Goal: Task Accomplishment & Management: Manage account settings

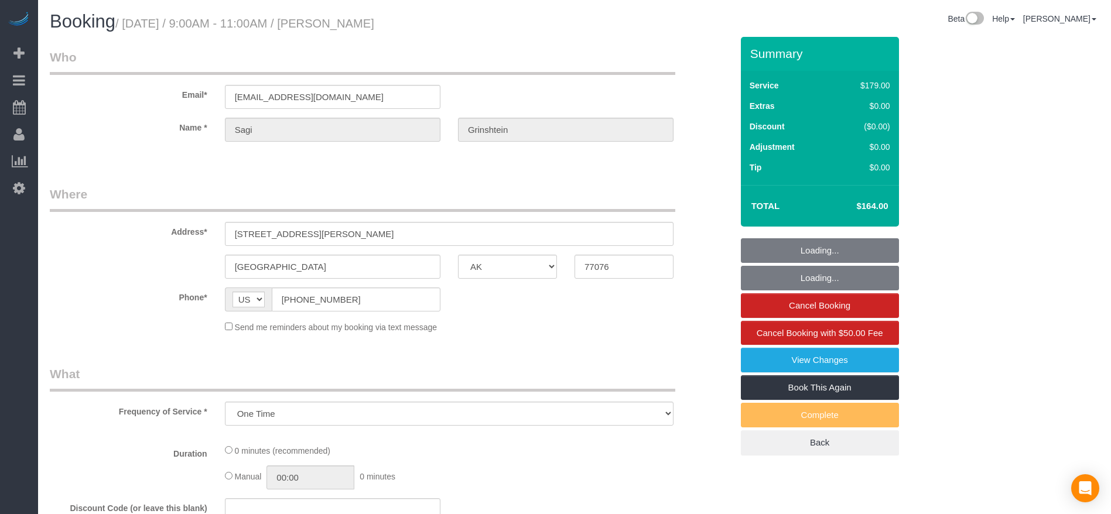
select select "[GEOGRAPHIC_DATA]"
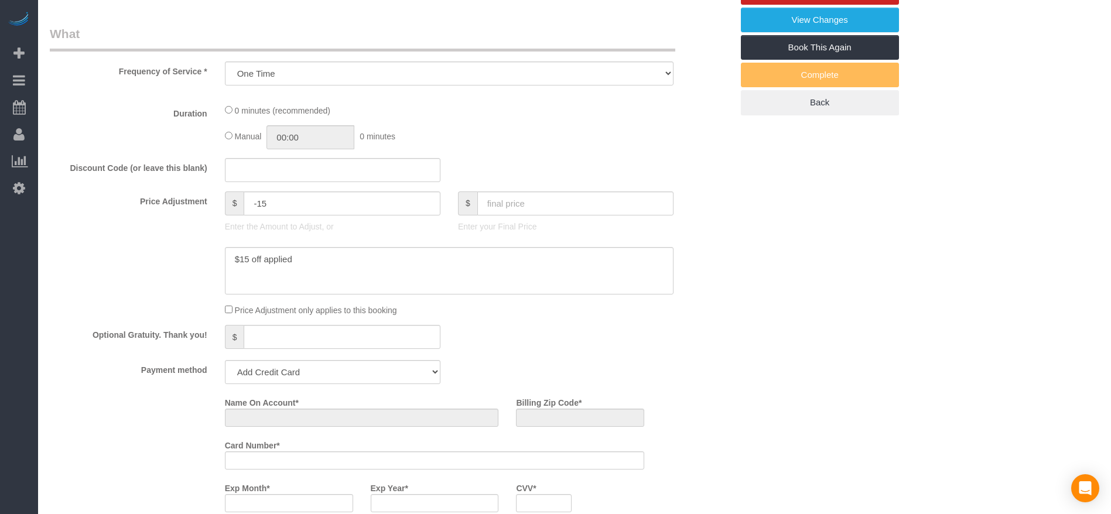
select select "string:fspay-cdd16e53-4a42-4532-ace2-3e4efd41fbf1"
select select "3"
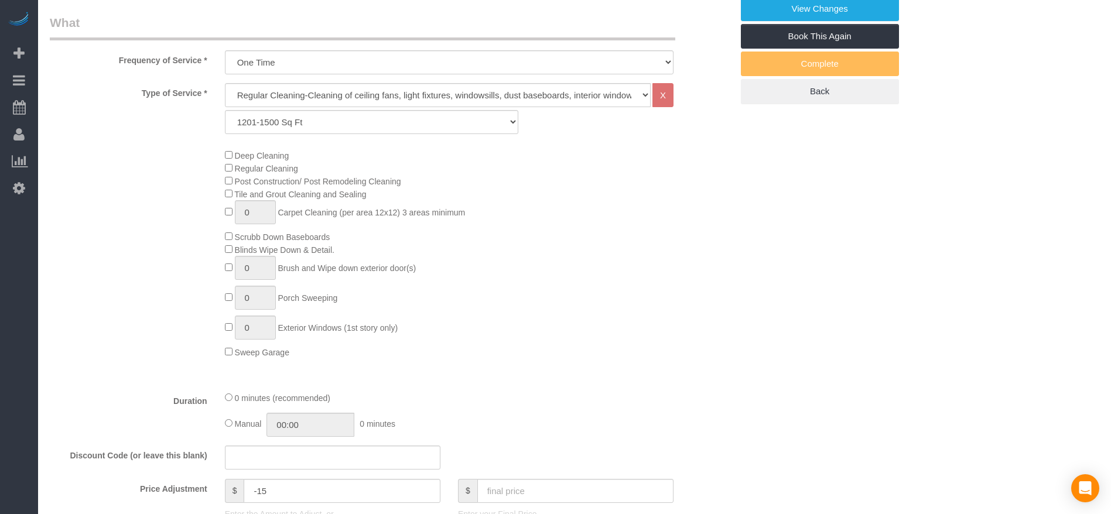
select select "object:1130"
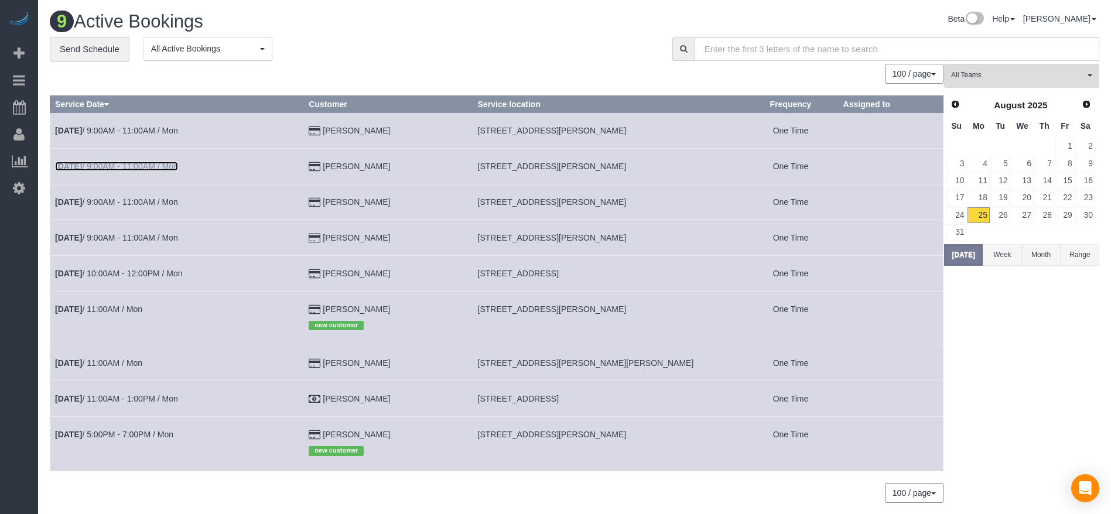
click at [113, 167] on link "[DATE] 9:00AM - 11:00AM / Mon" at bounding box center [116, 166] width 123 height 9
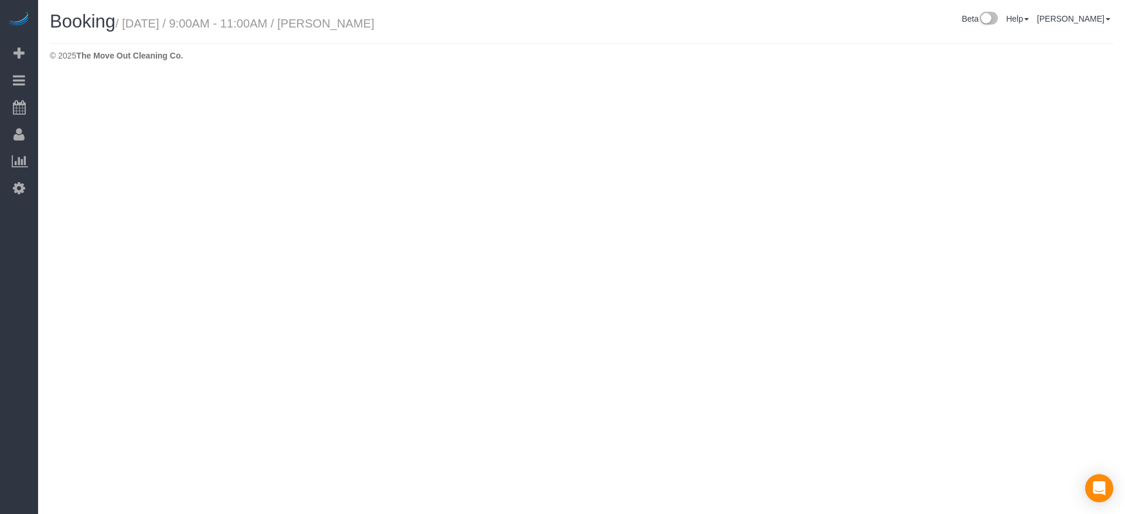
select select "[GEOGRAPHIC_DATA]"
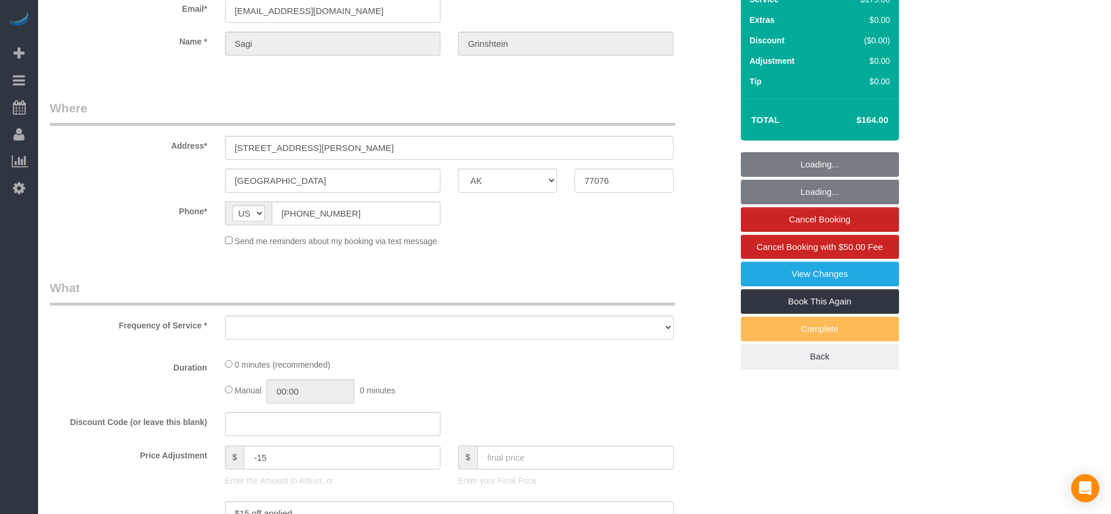
select select "object:1619"
select select "string:fspay-cdd16e53-4a42-4532-ace2-3e4efd41fbf1"
select select "3"
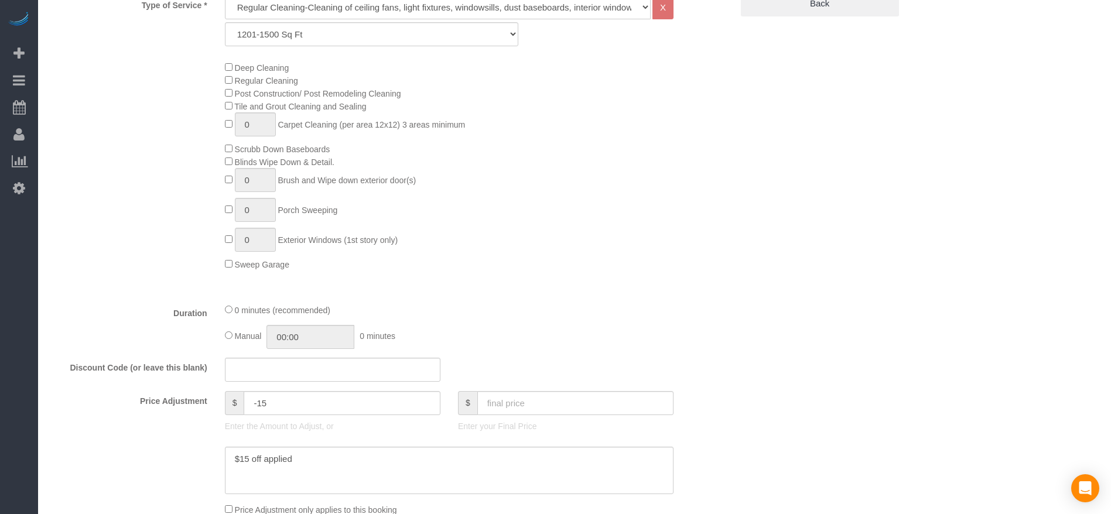
select select "object:1681"
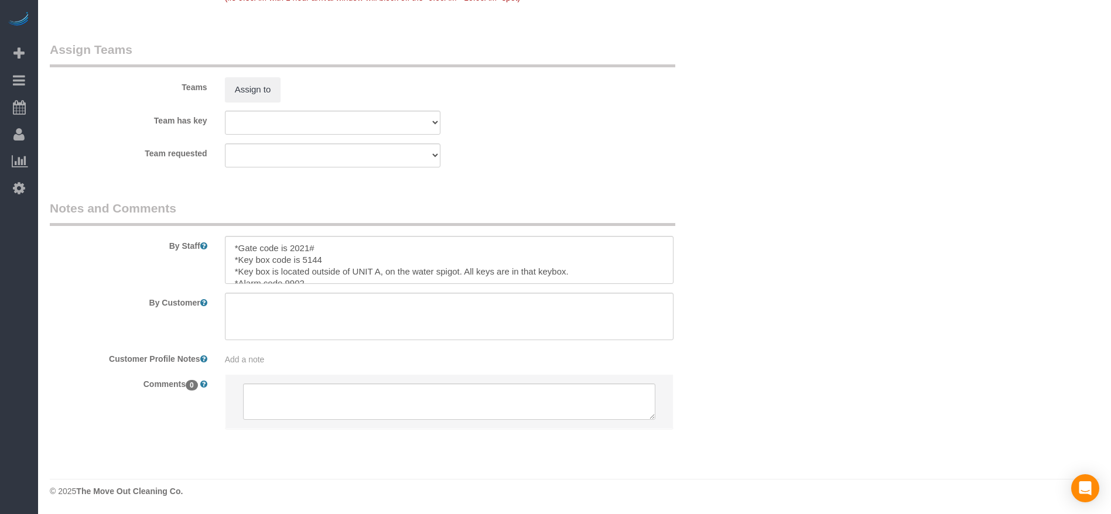
scroll to position [12, 0]
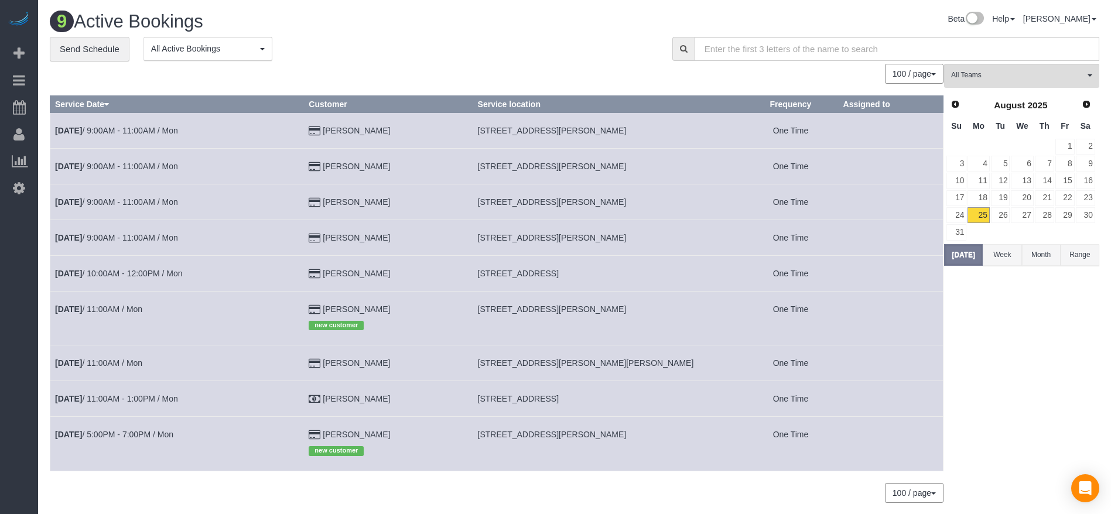
click at [148, 207] on td "[DATE] 9:00AM - 11:00AM / Mon" at bounding box center [177, 202] width 254 height 36
click at [152, 199] on link "[DATE] 9:00AM - 11:00AM / Mon" at bounding box center [116, 201] width 123 height 9
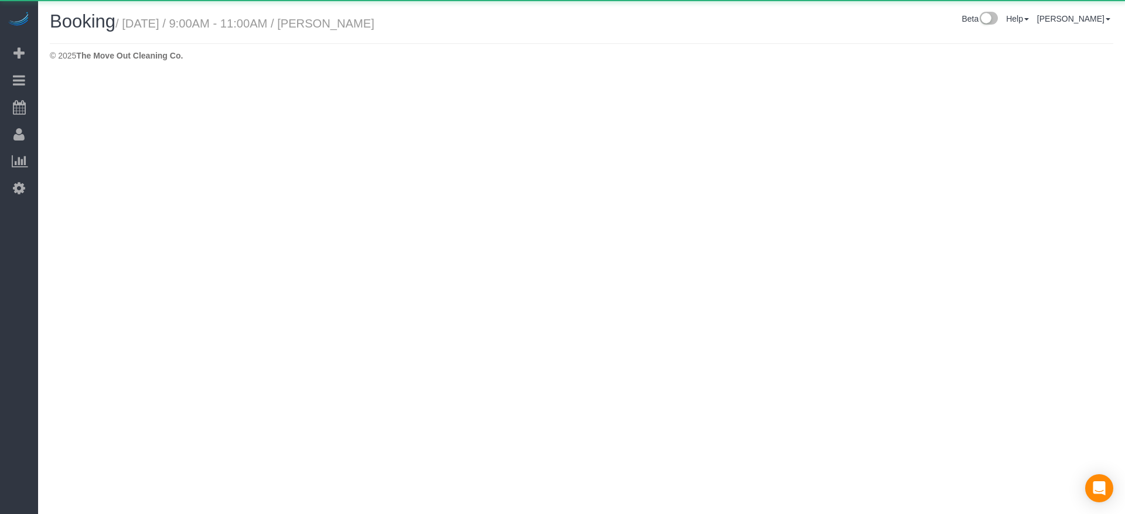
select select "[GEOGRAPHIC_DATA]"
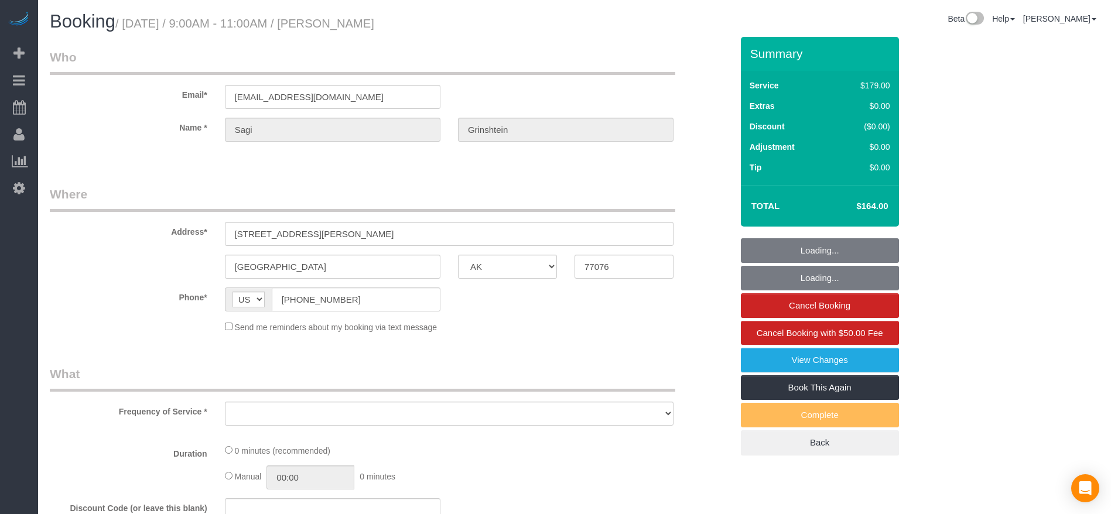
select select "object:2192"
select select "string:fspay-cdd16e53-4a42-4532-ace2-3e4efd41fbf1"
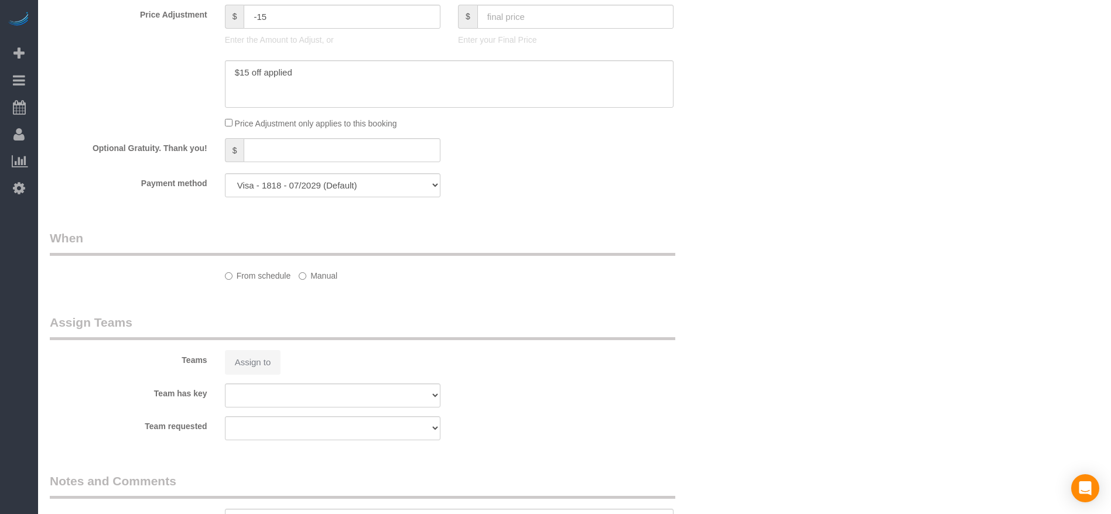
select select "object:2254"
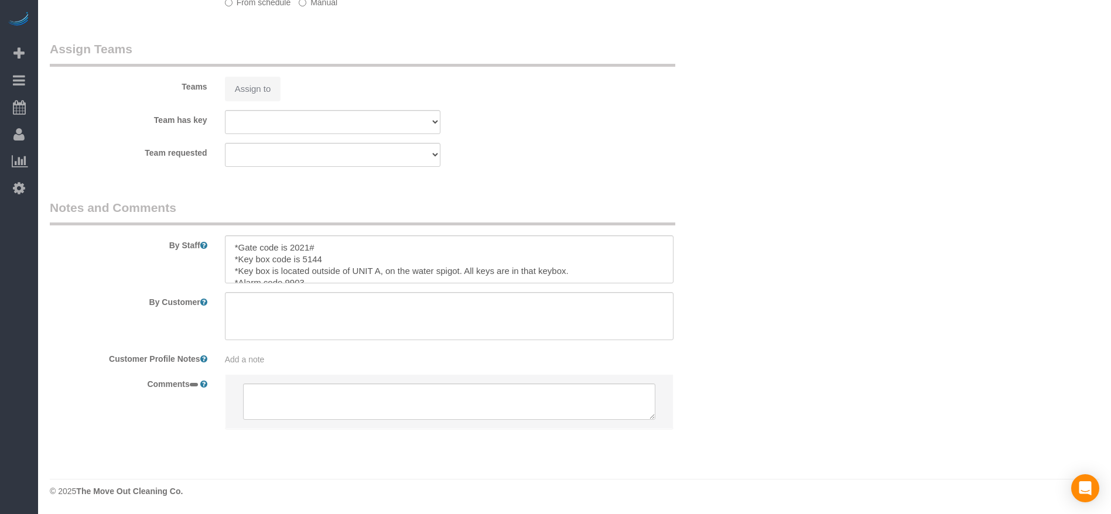
select select "3"
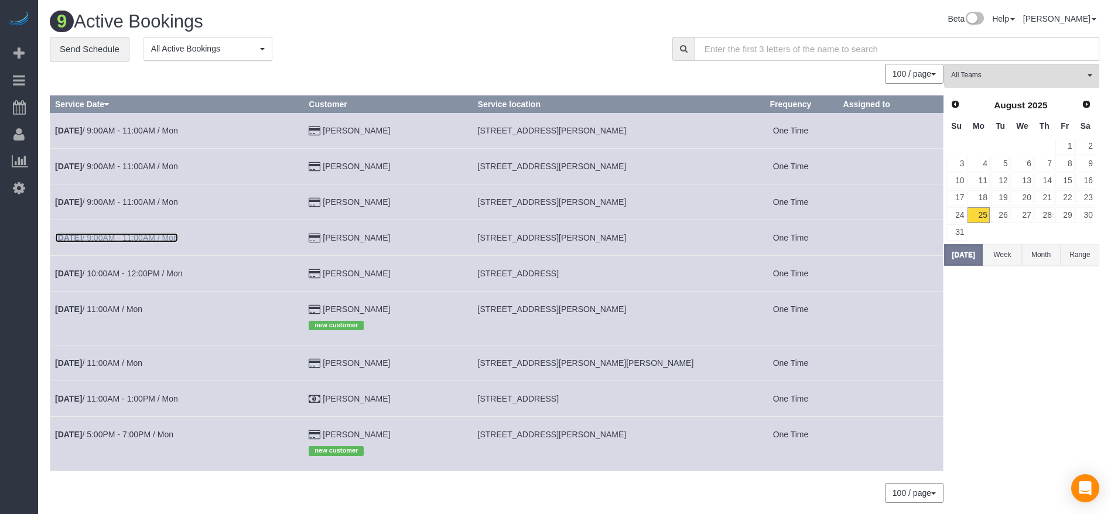
click at [145, 237] on link "[DATE] 9:00AM - 11:00AM / Mon" at bounding box center [116, 237] width 123 height 9
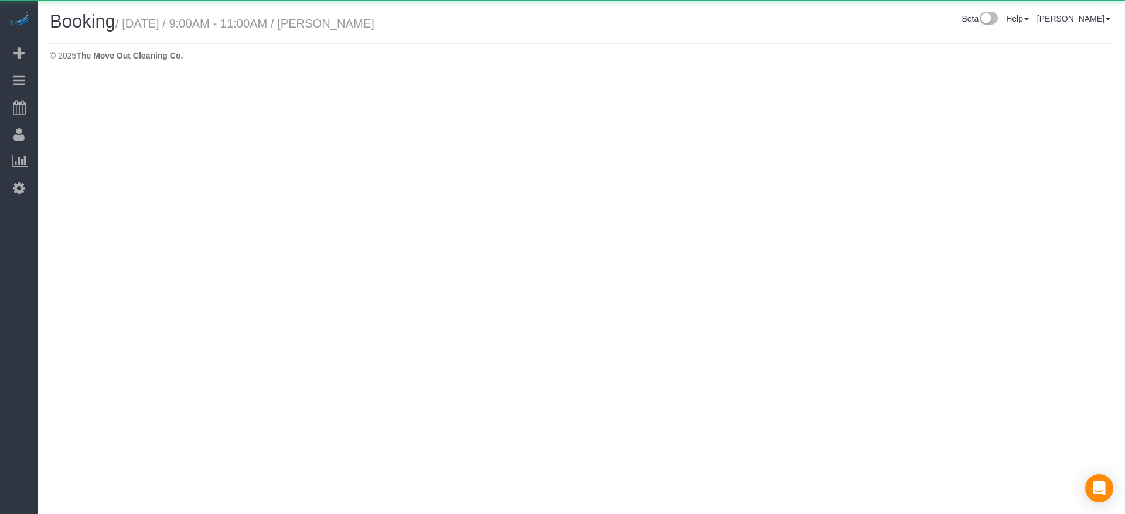
select select "[GEOGRAPHIC_DATA]"
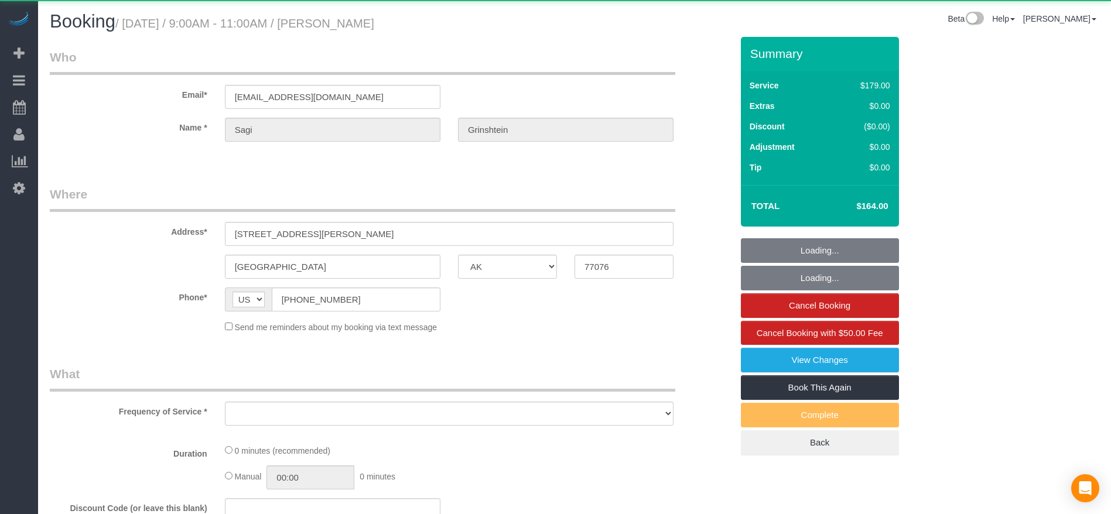
select select "object:2852"
select select "string:fspay-cdd16e53-4a42-4532-ace2-3e4efd41fbf1"
select select "3"
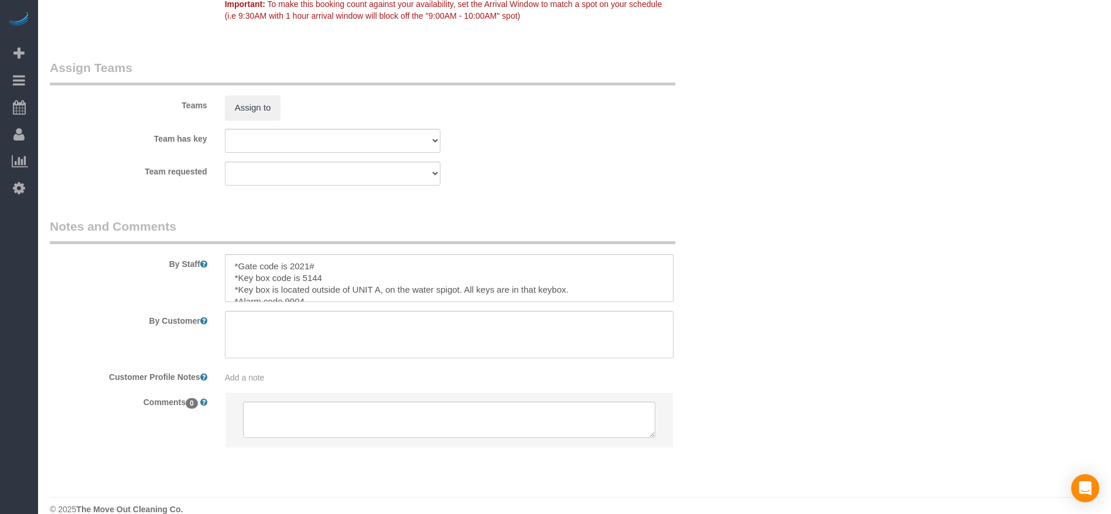
scroll to position [1198, 0]
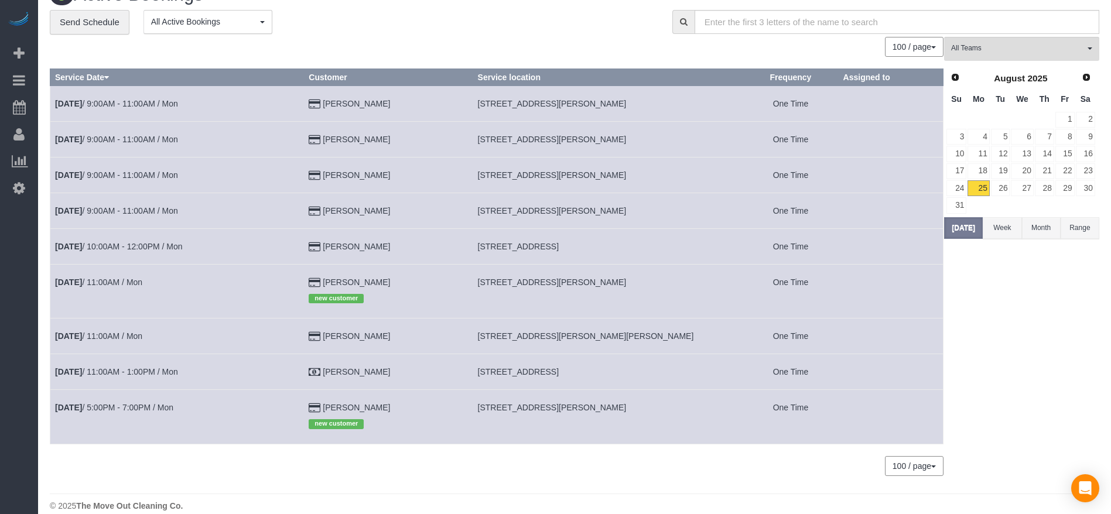
scroll to position [42, 0]
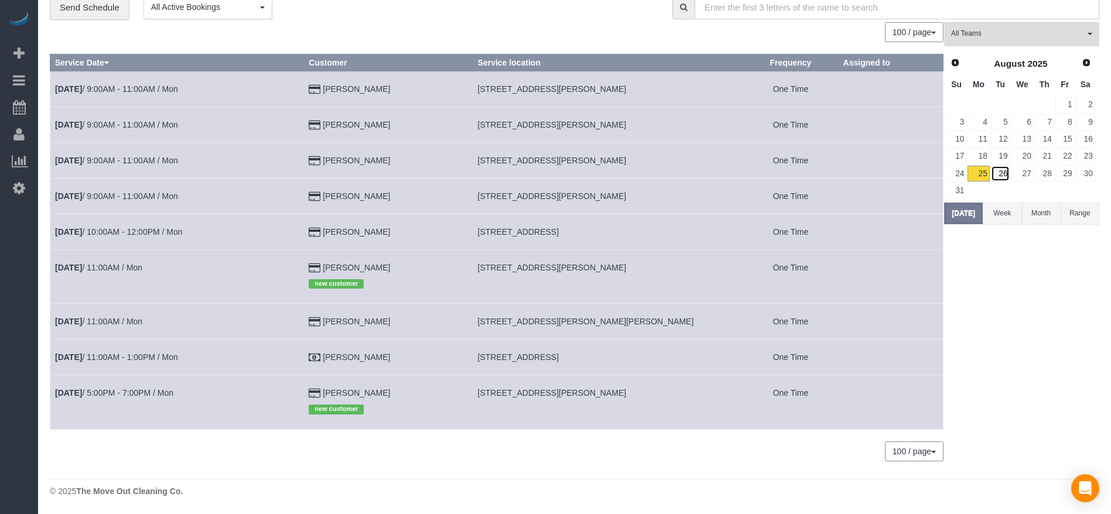
click at [998, 172] on link "26" at bounding box center [1000, 174] width 19 height 16
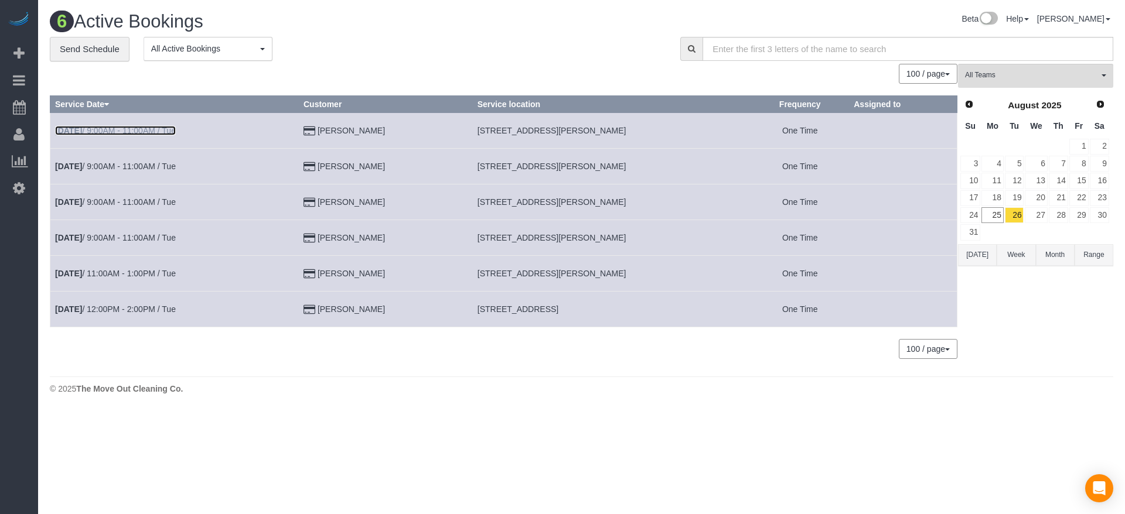
click at [167, 131] on link "[DATE] 9:00AM - 11:00AM / Tue" at bounding box center [115, 130] width 121 height 9
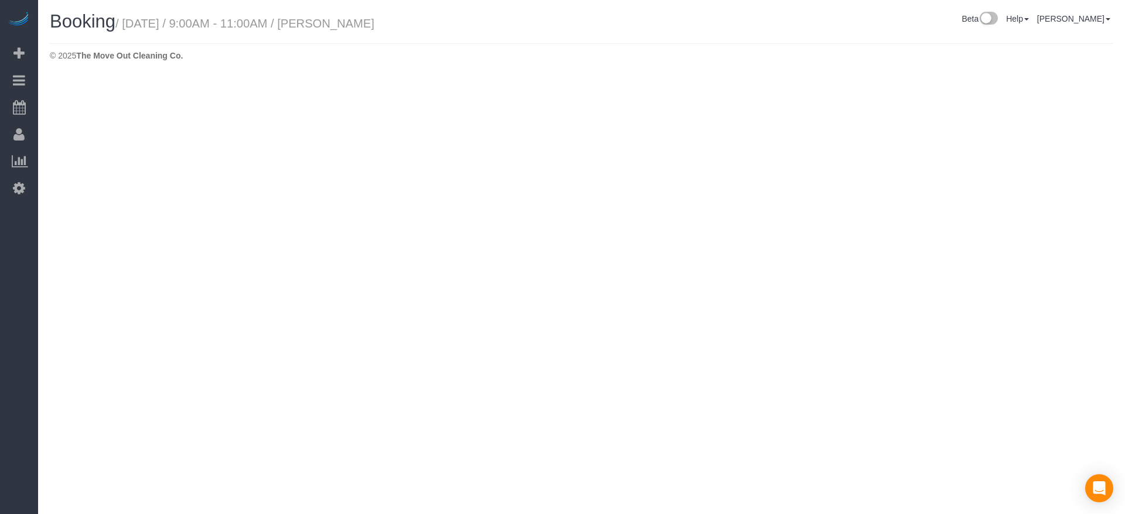
select select "[GEOGRAPHIC_DATA]"
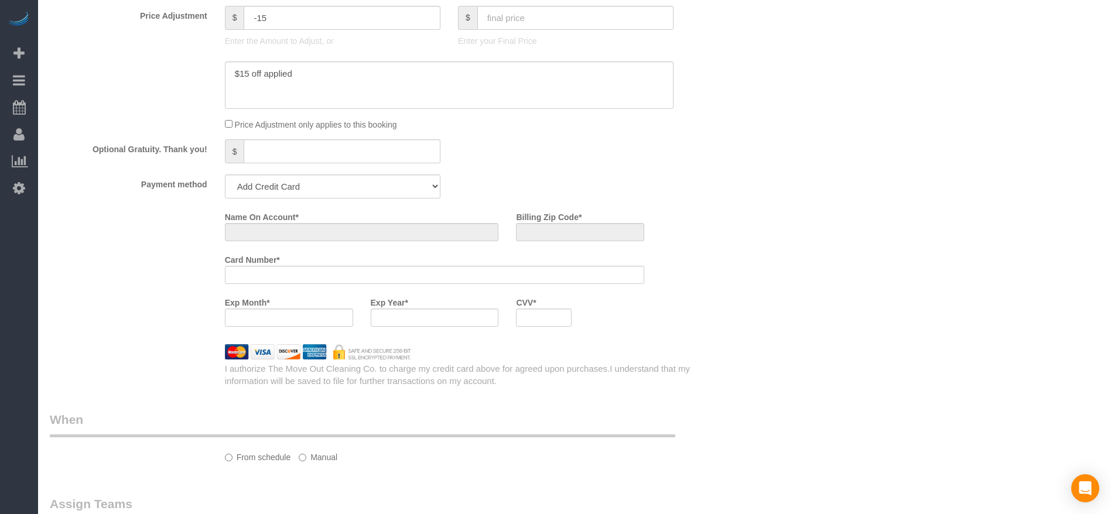
select select "object:3451"
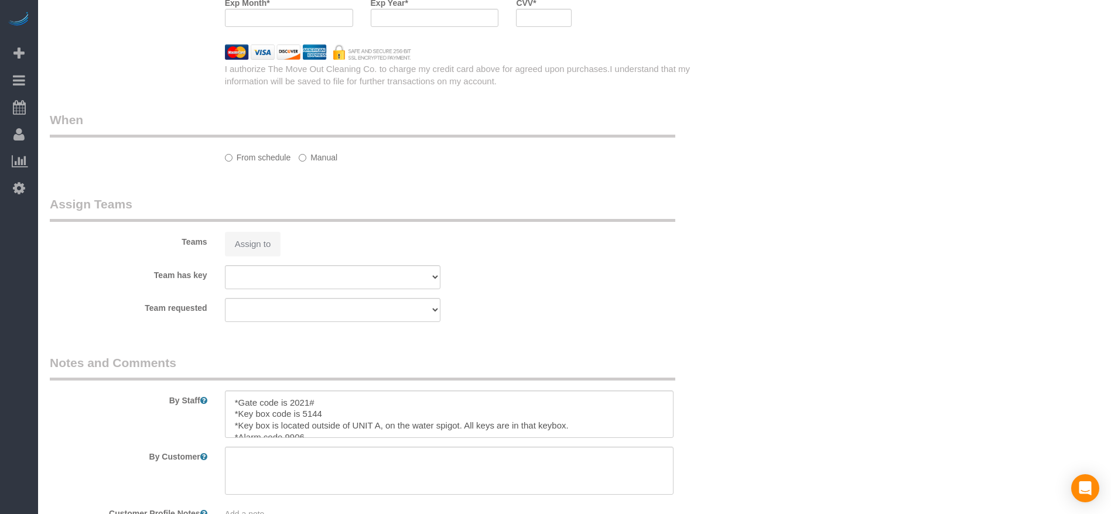
select select "string:fspay-cdd16e53-4a42-4532-ace2-3e4efd41fbf1"
select select "3"
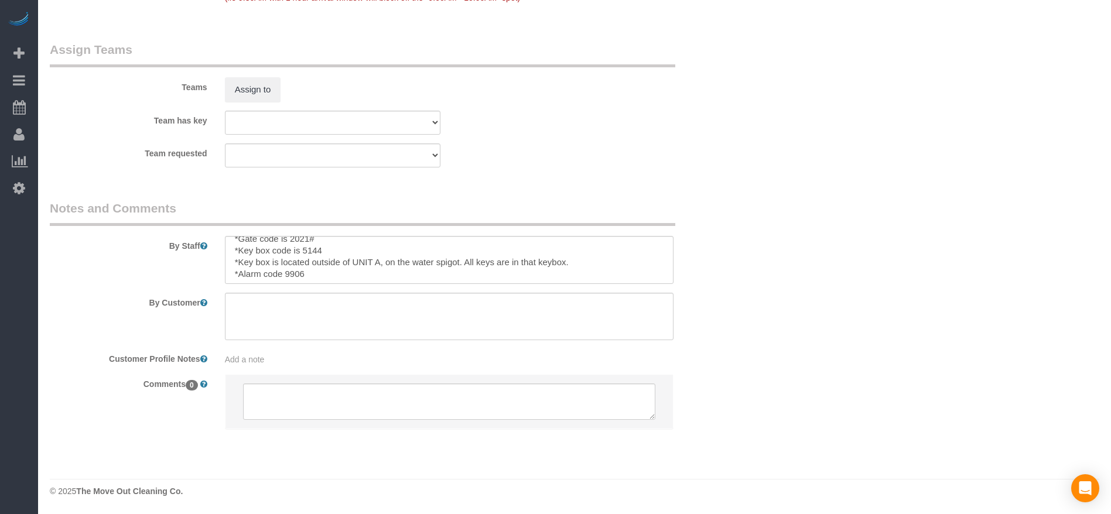
scroll to position [12, 0]
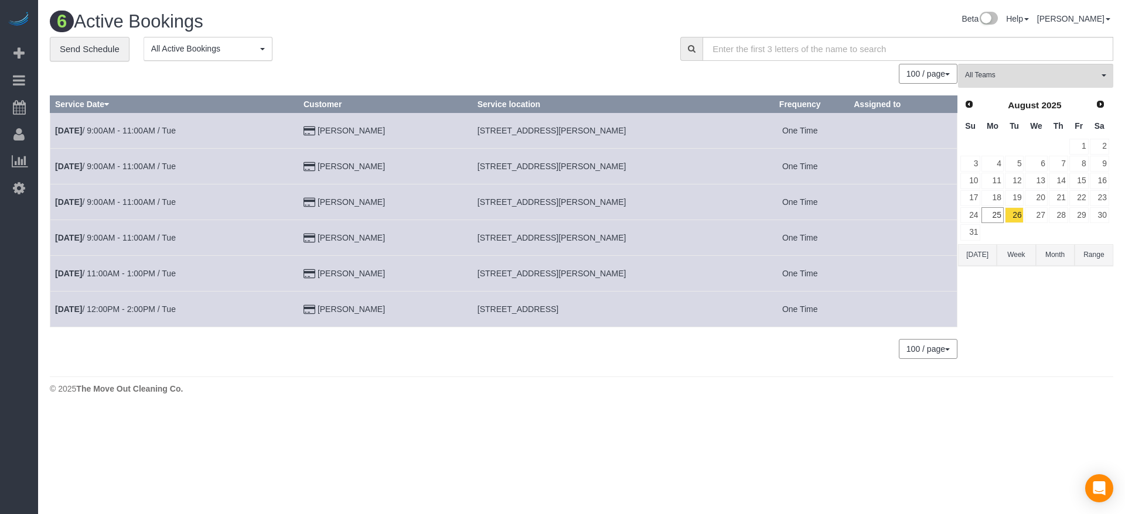
click at [972, 258] on button "[DATE]" at bounding box center [977, 255] width 39 height 22
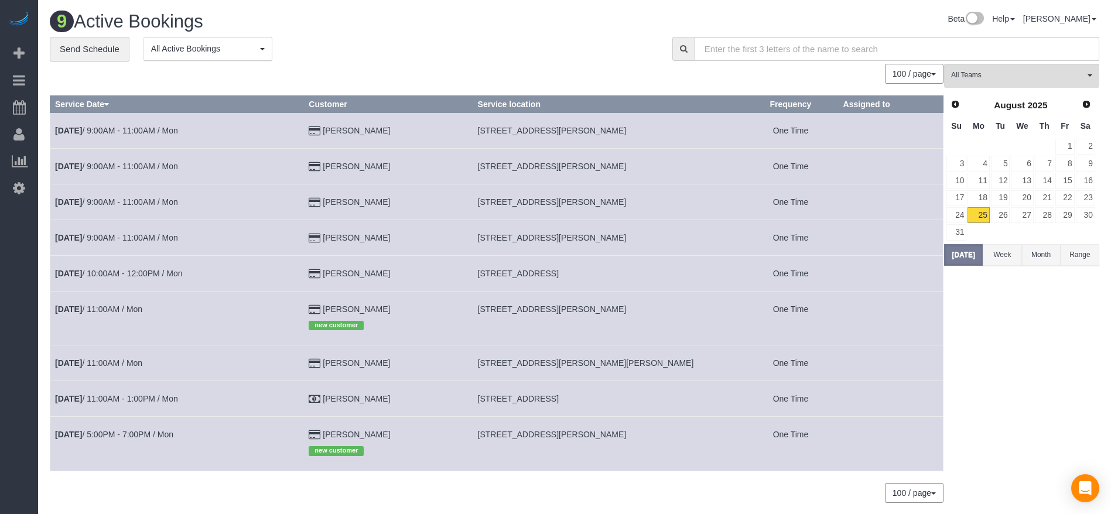
drag, startPoint x: 479, startPoint y: 129, endPoint x: 635, endPoint y: 133, distance: 156.5
click at [635, 133] on td "[STREET_ADDRESS][PERSON_NAME]" at bounding box center [608, 130] width 271 height 36
copy span "[STREET_ADDRESS][PERSON_NAME]"
click at [969, 253] on button "[DATE]" at bounding box center [963, 255] width 39 height 22
click at [967, 257] on button "[DATE]" at bounding box center [963, 255] width 39 height 22
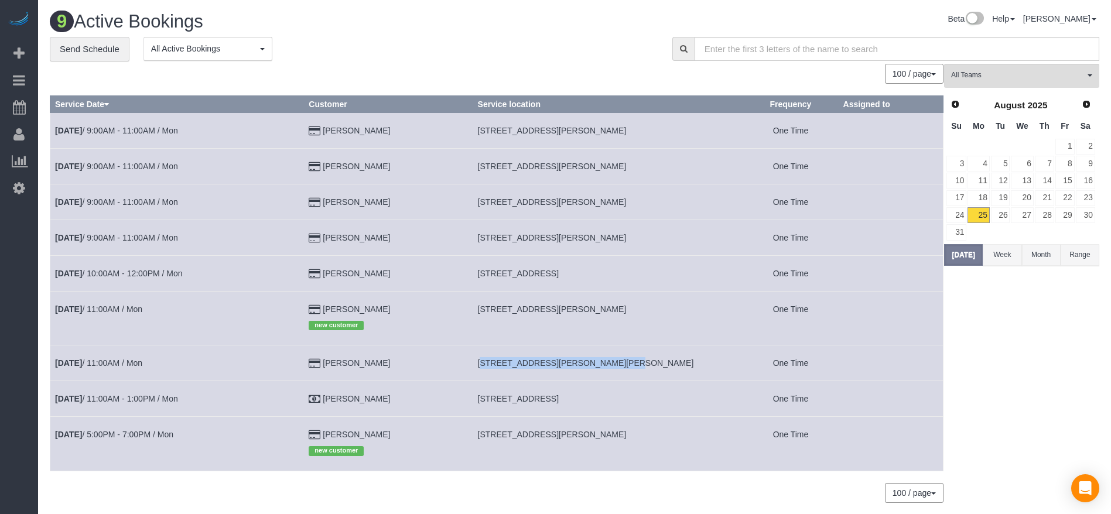
drag, startPoint x: 481, startPoint y: 365, endPoint x: 609, endPoint y: 362, distance: 127.7
click at [609, 362] on td "[STREET_ADDRESS][PERSON_NAME][PERSON_NAME]" at bounding box center [608, 364] width 271 height 36
copy span "[STREET_ADDRESS][PERSON_NAME][PERSON_NAME]"
click at [119, 363] on link "[DATE] 11:00AM / Mon" at bounding box center [98, 362] width 87 height 9
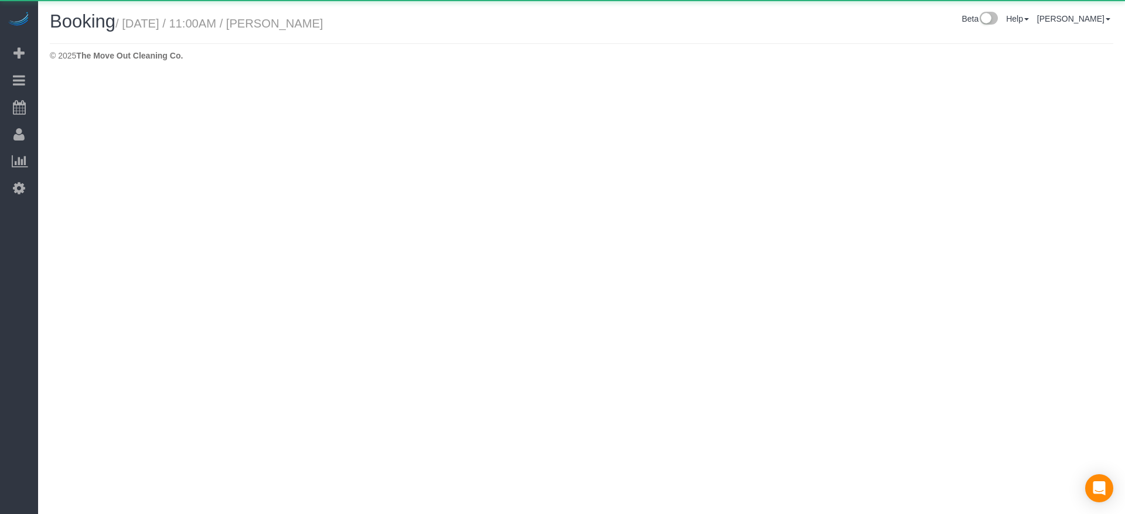
select select "[GEOGRAPHIC_DATA]"
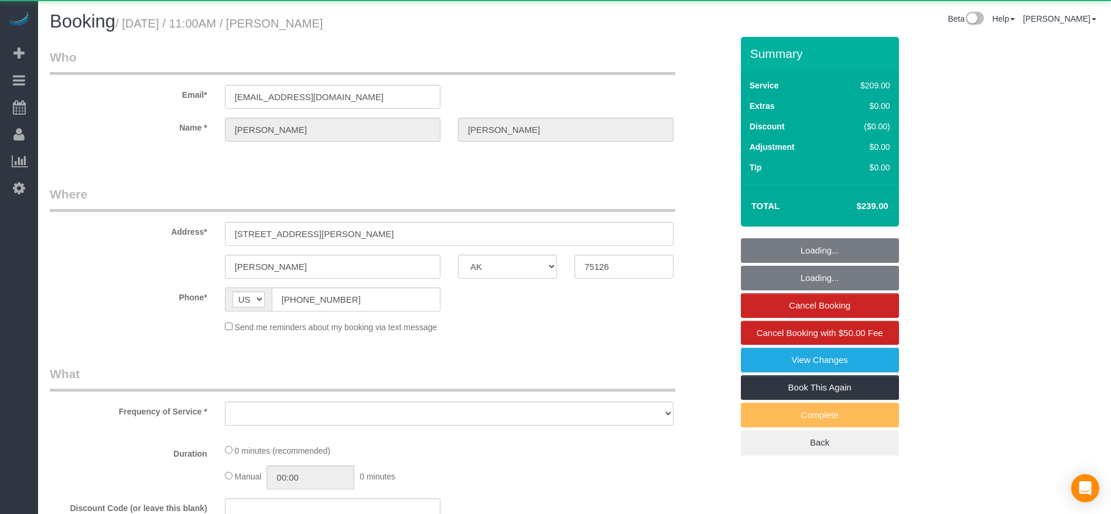
select select "string:fspay-743b2206-3fd6-40d8-9191-6651d32f232c"
select select "object:4287"
select select "3"
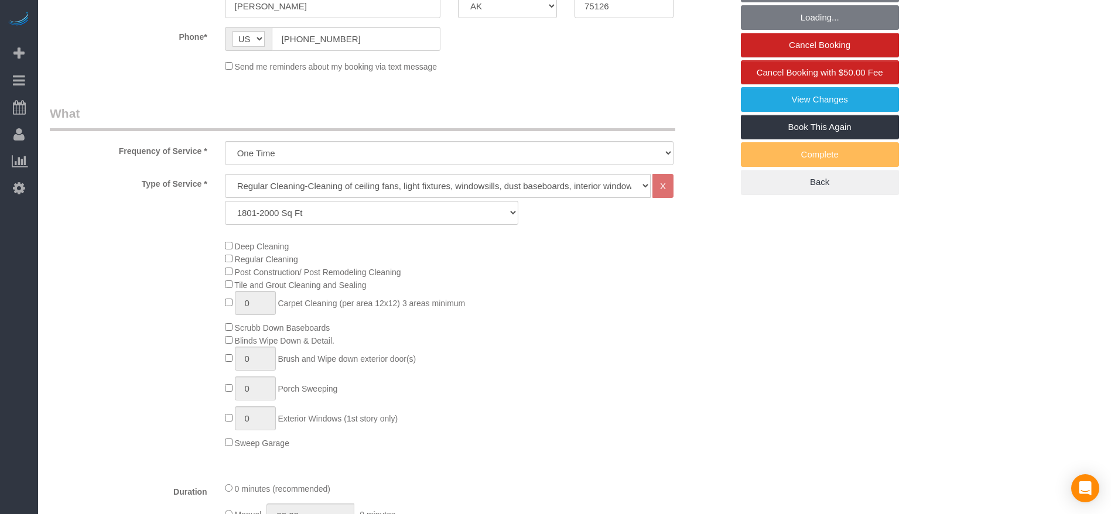
scroll to position [264, 0]
